Goal: Go to known website: Go to known website

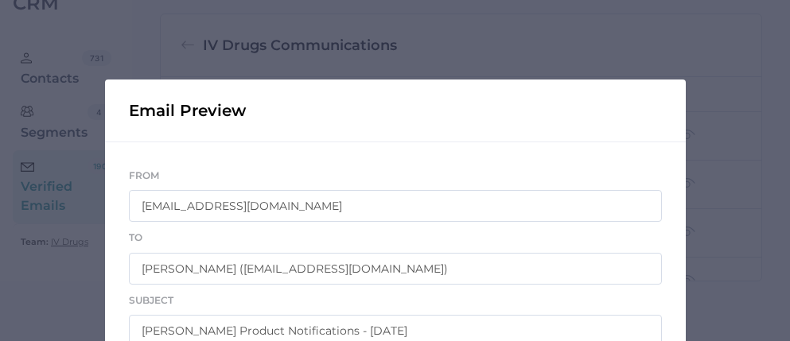
scroll to position [700, 0]
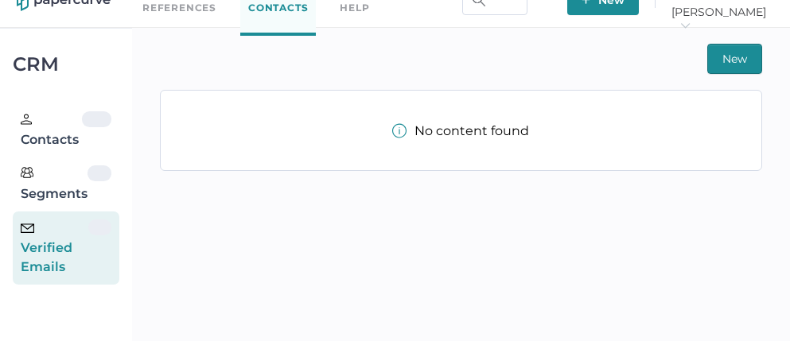
scroll to position [36, 0]
